Goal: Navigation & Orientation: Find specific page/section

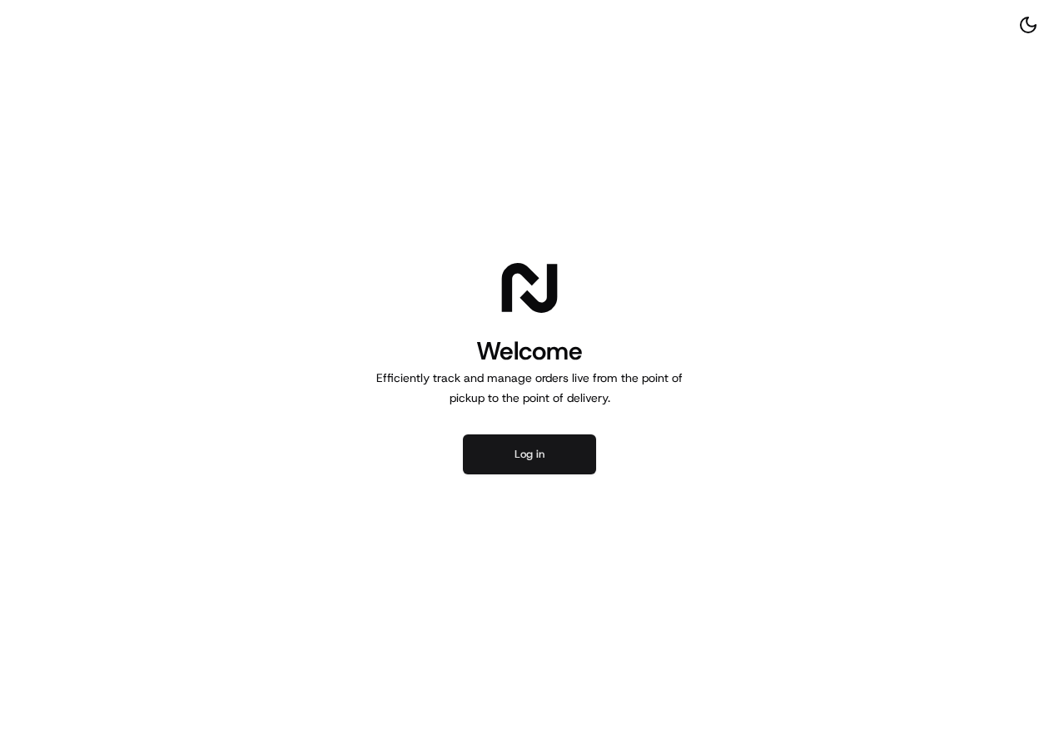
click at [549, 467] on button "Log in" at bounding box center [529, 455] width 133 height 40
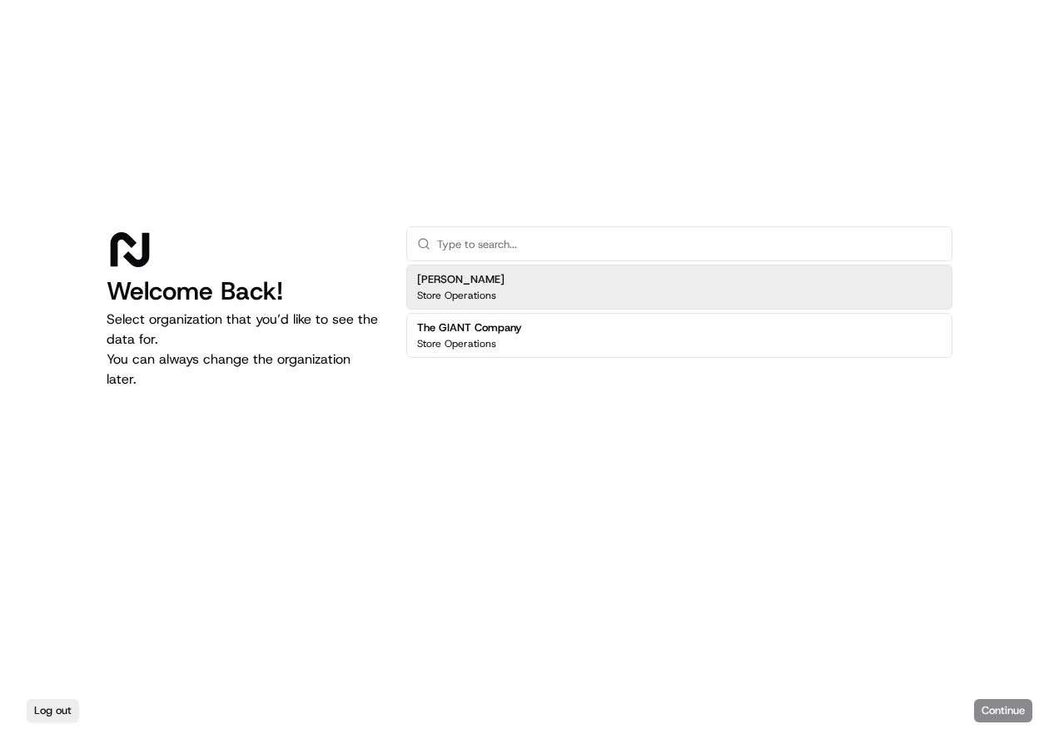
click at [626, 292] on div "[PERSON_NAME] Store Operations" at bounding box center [679, 287] width 546 height 45
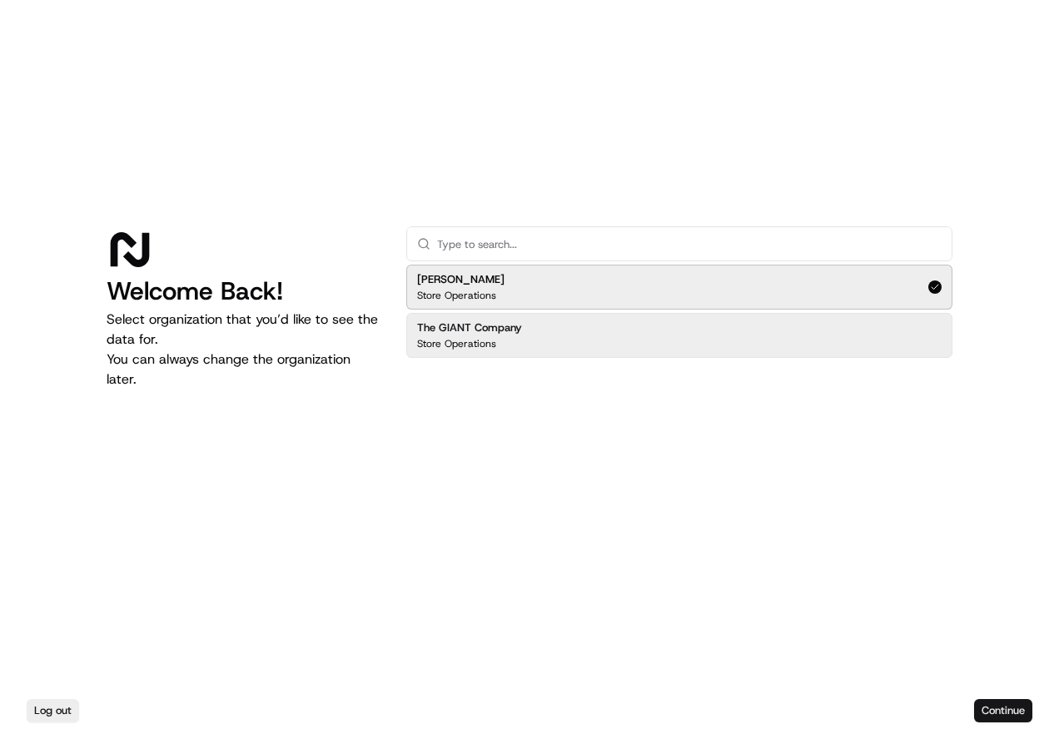
click at [1003, 704] on button "Continue" at bounding box center [1003, 710] width 58 height 23
